Goal: Task Accomplishment & Management: Use online tool/utility

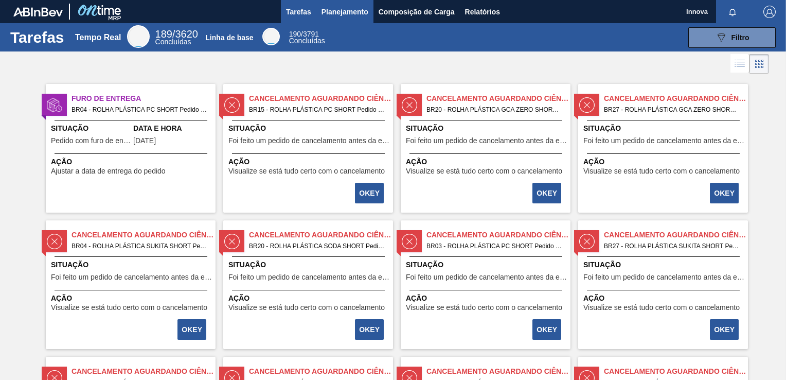
click at [331, 6] on span "Planejamento" at bounding box center [345, 12] width 47 height 12
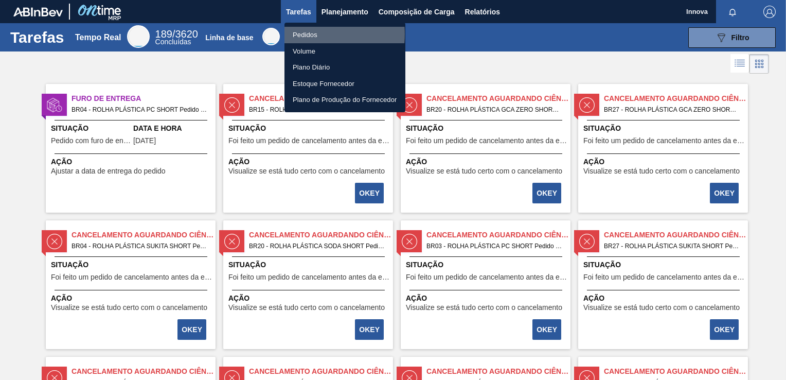
click at [299, 34] on li "Pedidos" at bounding box center [345, 35] width 121 height 16
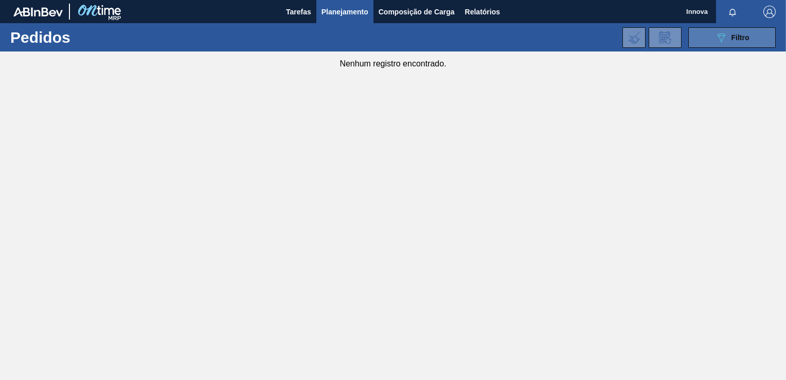
click at [715, 44] on button "089F7B8B-B2A5-4AFE-B5C0-19BA573D28AC Filtro" at bounding box center [732, 37] width 87 height 21
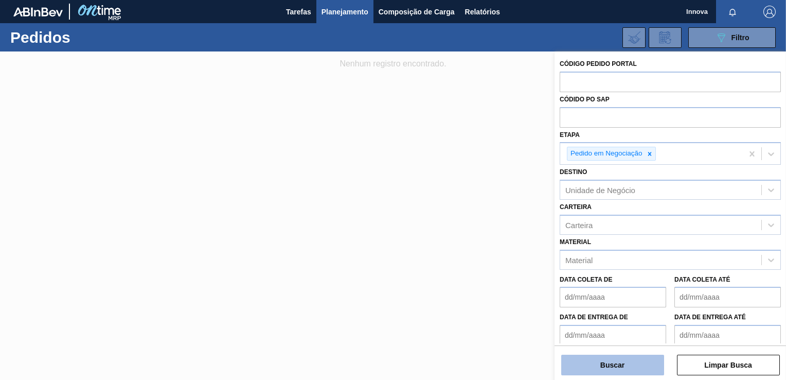
click at [626, 359] on button "Buscar" at bounding box center [612, 365] width 103 height 21
